Goal: Navigation & Orientation: Find specific page/section

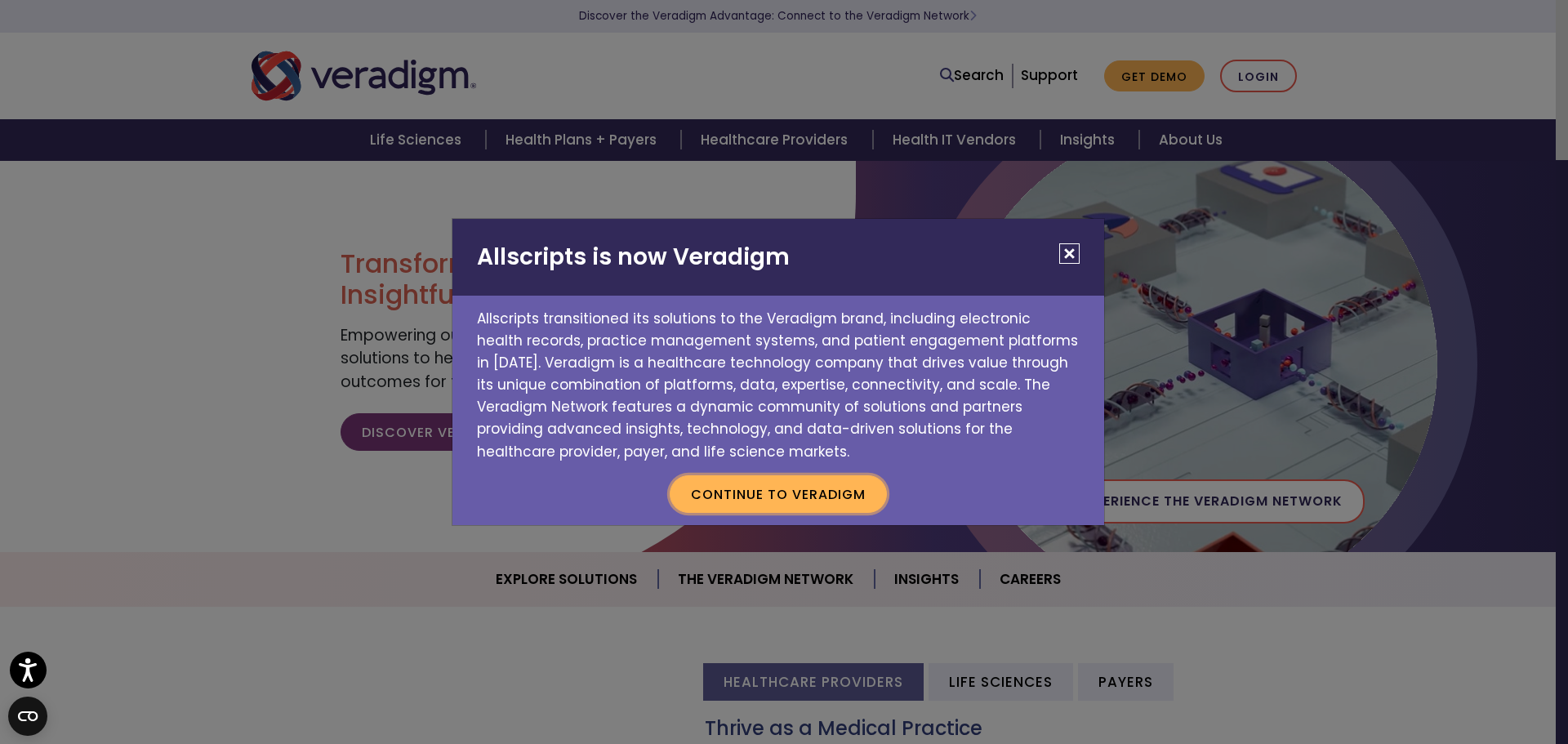
click at [749, 490] on button "Continue to Veradigm" at bounding box center [778, 494] width 217 height 37
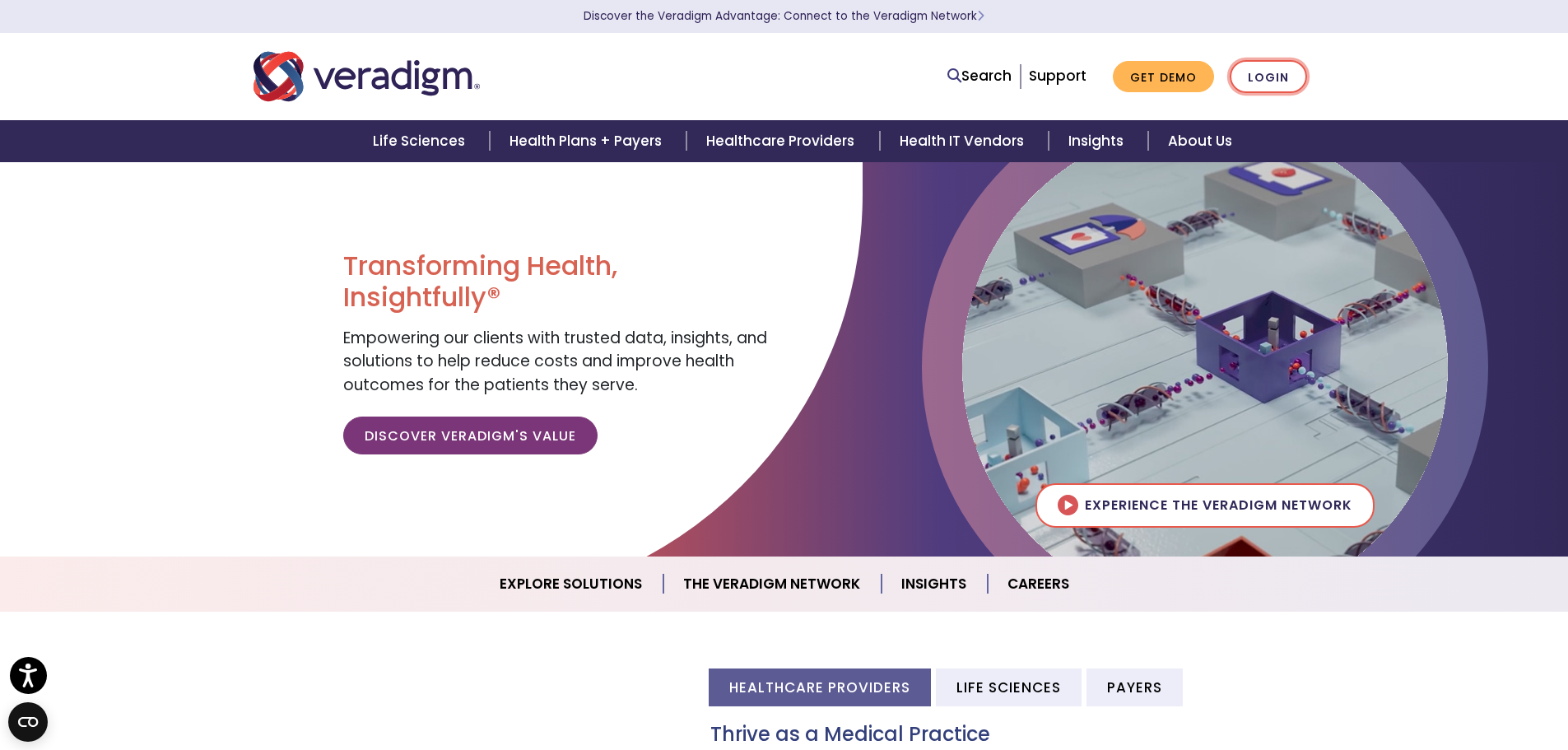
click at [1277, 80] on link "Login" at bounding box center [1269, 76] width 77 height 33
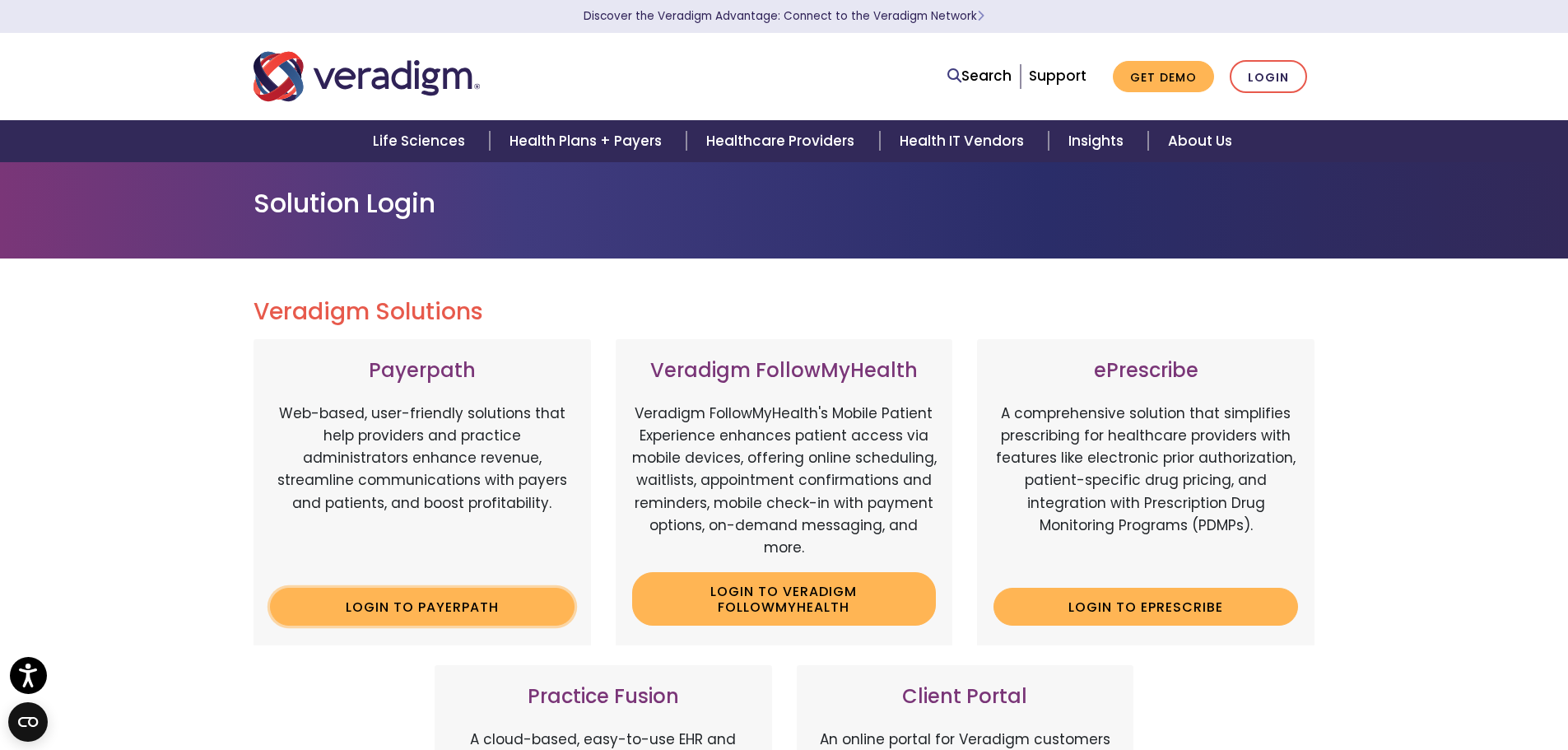
click at [408, 607] on link "Login to Payerpath" at bounding box center [423, 606] width 305 height 38
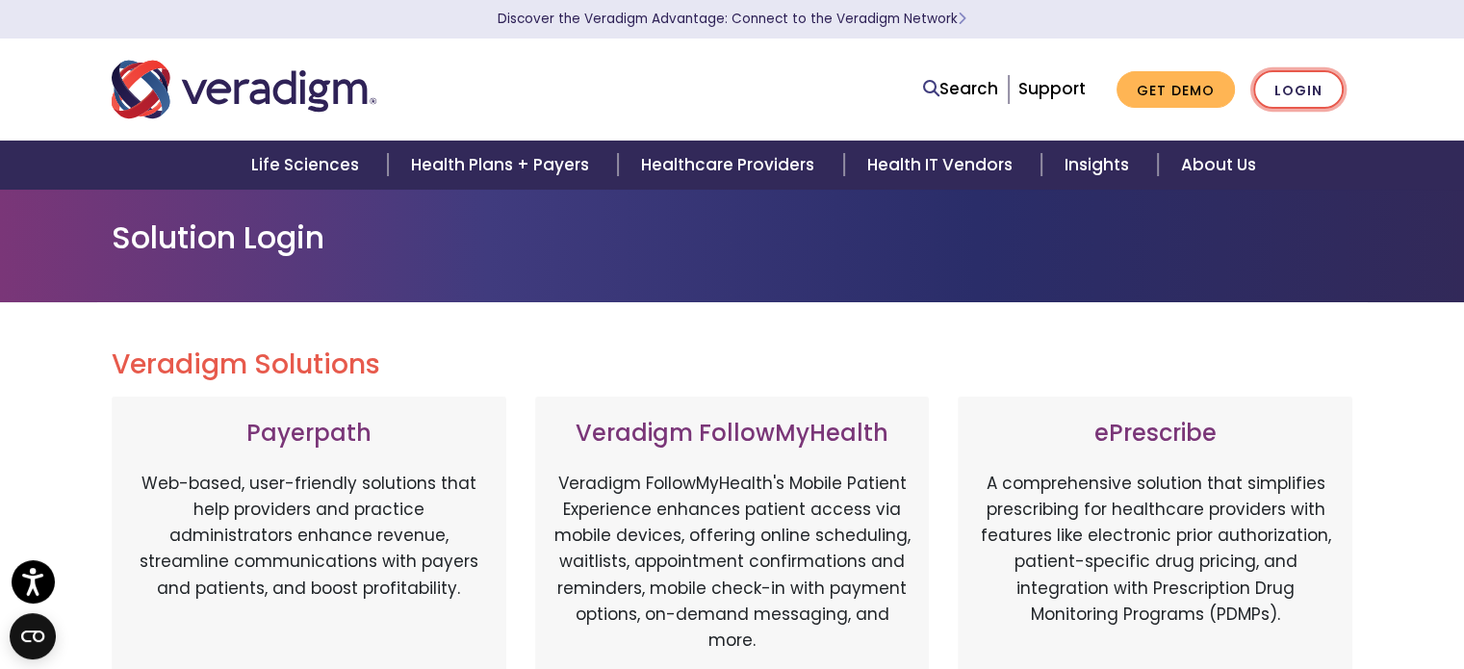
click at [1286, 88] on link "Login" at bounding box center [1298, 89] width 90 height 39
click at [1308, 83] on link "Login" at bounding box center [1298, 89] width 90 height 39
click at [1291, 85] on link "Login" at bounding box center [1298, 89] width 90 height 39
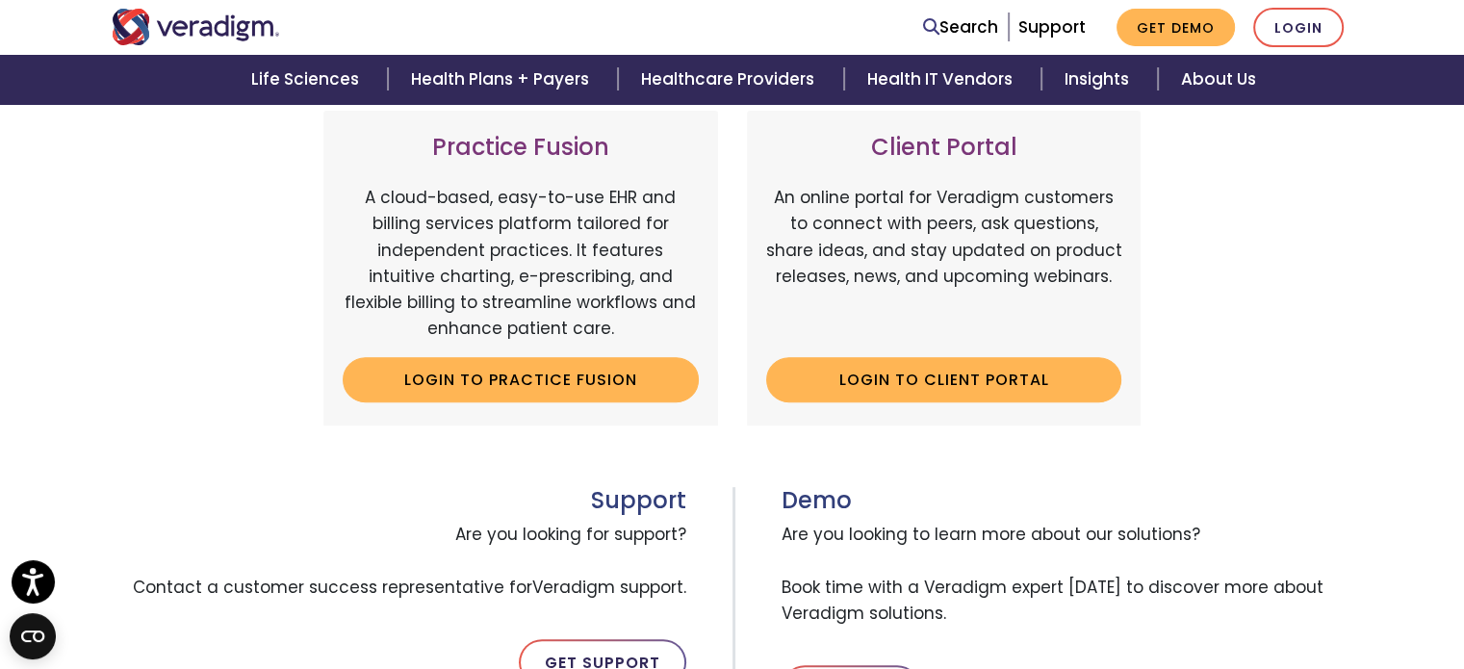
scroll to position [448, 0]
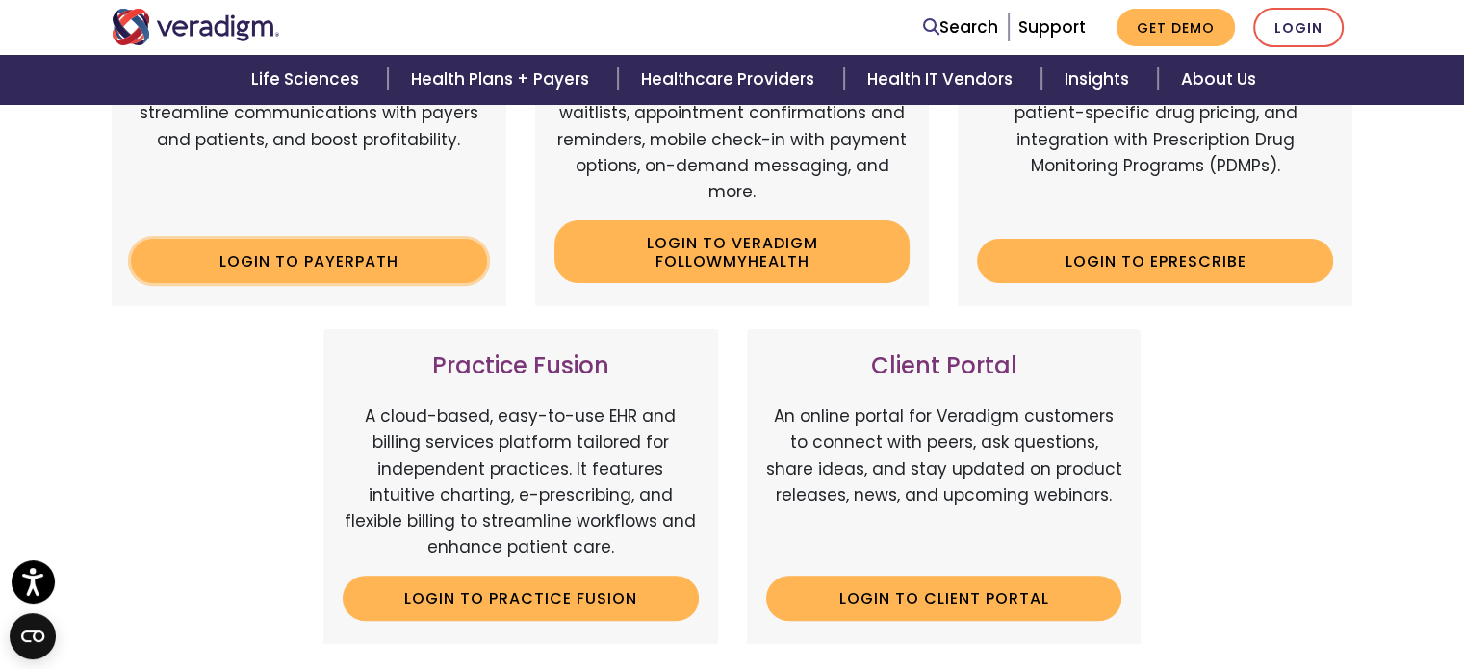
click at [267, 257] on link "Login to Payerpath" at bounding box center [309, 261] width 356 height 44
